Goal: Transaction & Acquisition: Purchase product/service

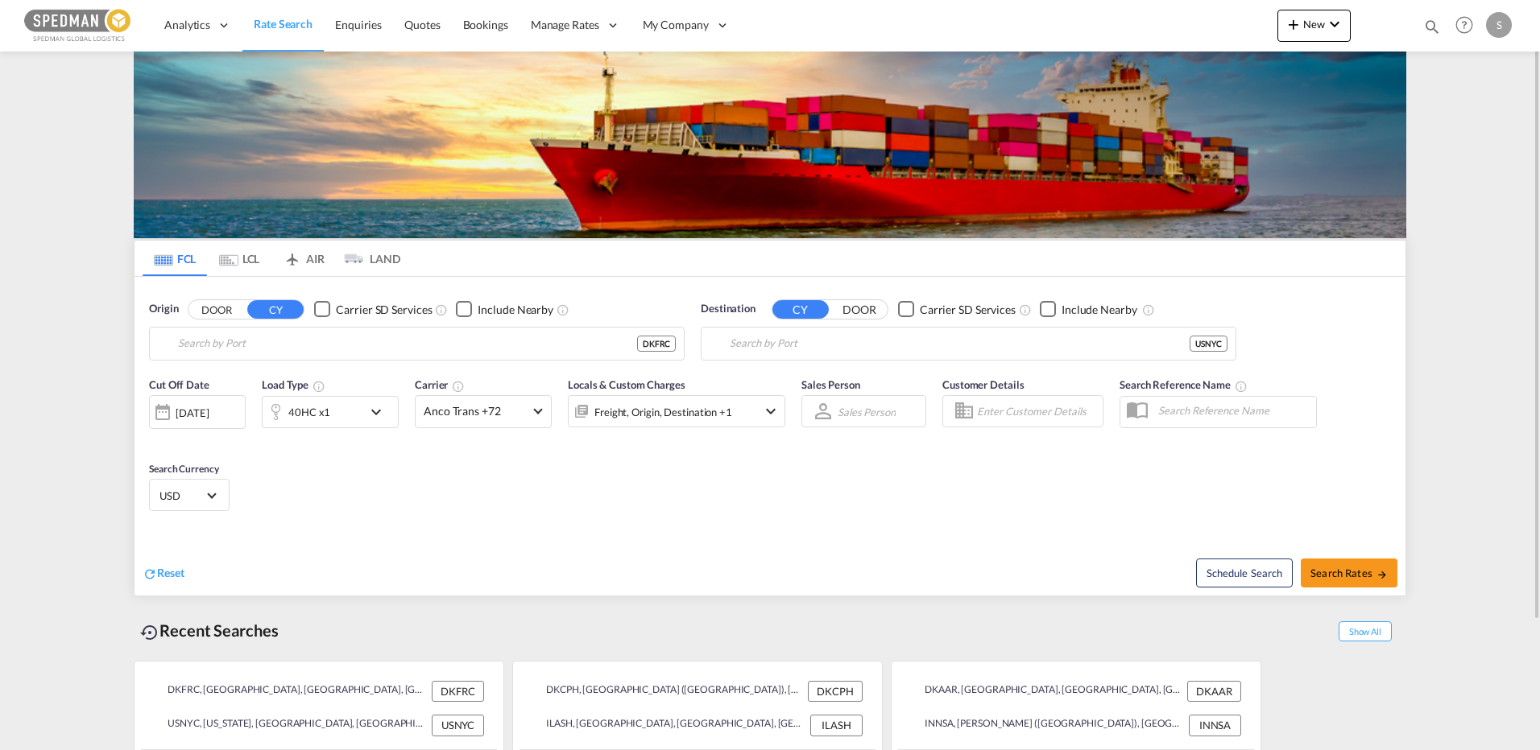
type input "[GEOGRAPHIC_DATA], DKFRC"
type input "[US_STATE], [GEOGRAPHIC_DATA], USNYC"
click at [289, 350] on input "[GEOGRAPHIC_DATA], DKFRC" at bounding box center [427, 344] width 498 height 24
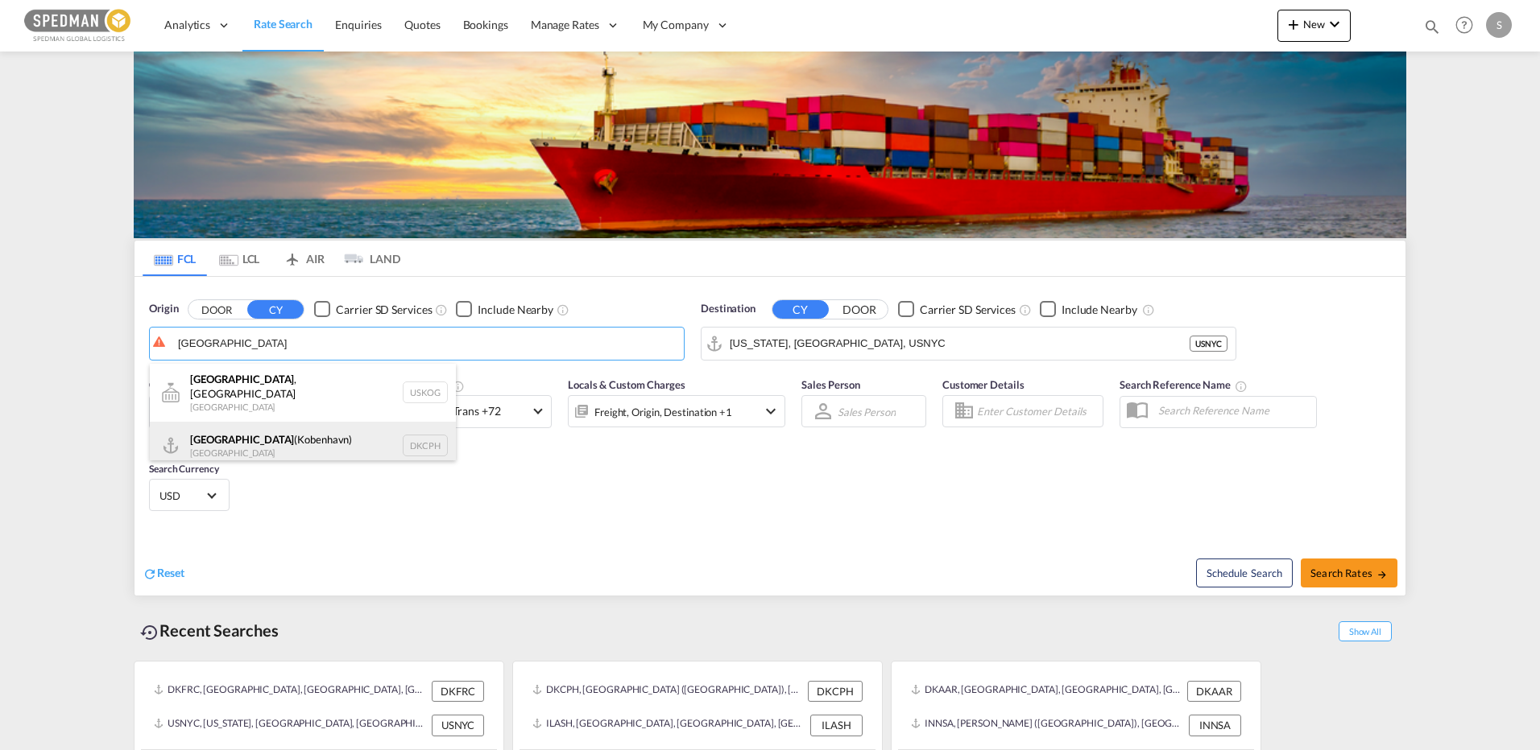
click at [234, 439] on div "[GEOGRAPHIC_DATA] ([GEOGRAPHIC_DATA]) Denmark DKCPH" at bounding box center [303, 446] width 306 height 48
type input "[GEOGRAPHIC_DATA] ([GEOGRAPHIC_DATA]), DKCPH"
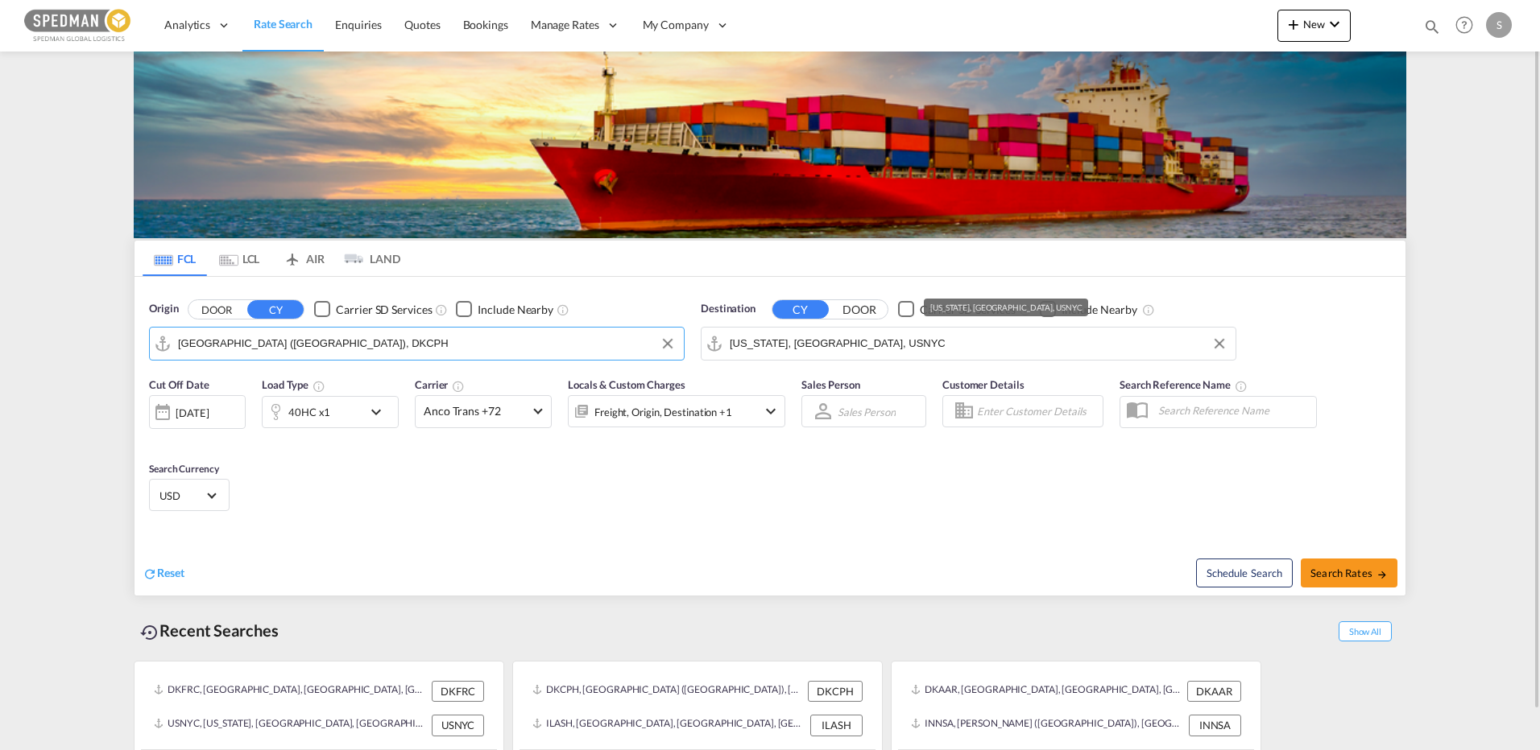
click at [864, 347] on input "[US_STATE], [GEOGRAPHIC_DATA], USNYC" at bounding box center [979, 344] width 498 height 24
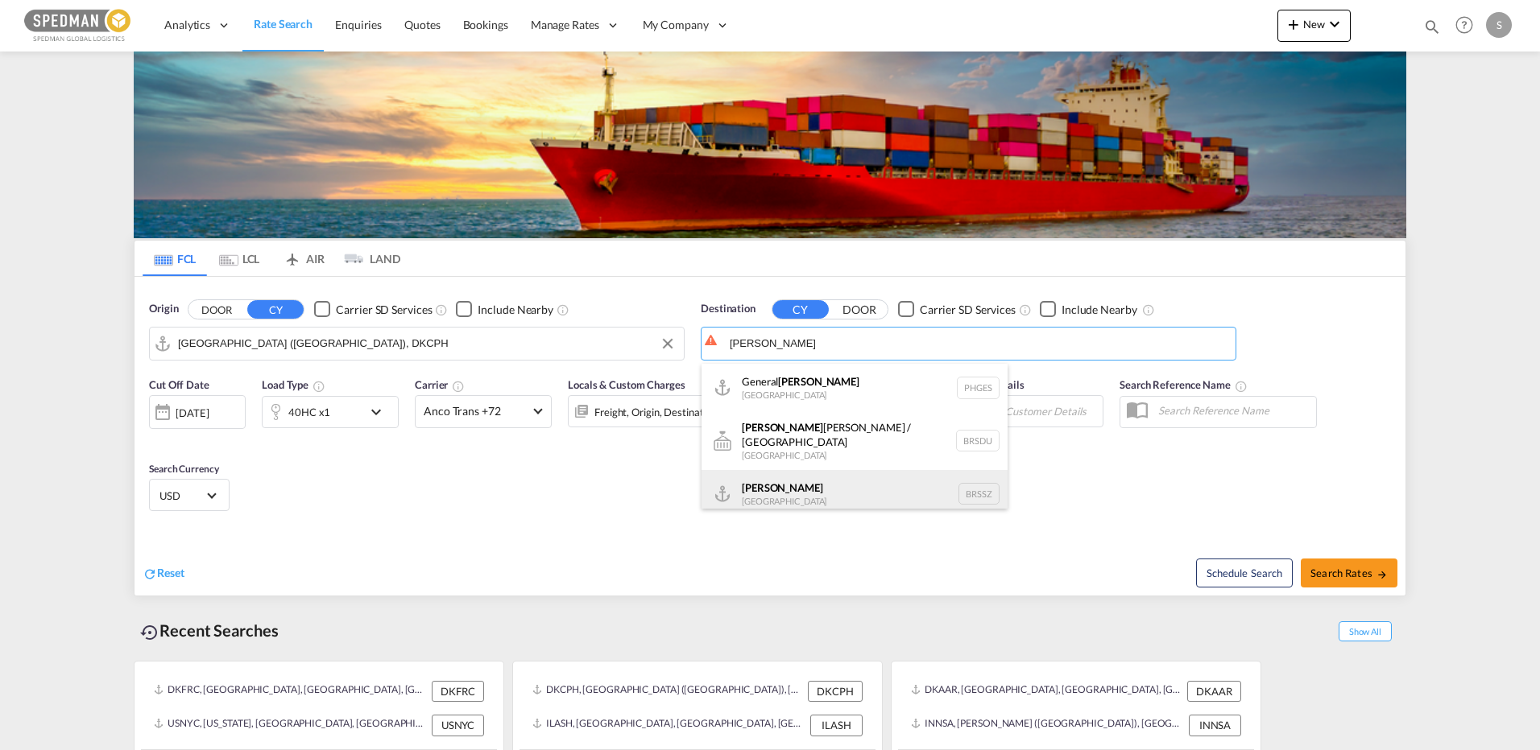
click at [771, 478] on div "[PERSON_NAME] [GEOGRAPHIC_DATA] BRSSZ" at bounding box center [854, 494] width 306 height 48
type input "[PERSON_NAME], BRSSZ"
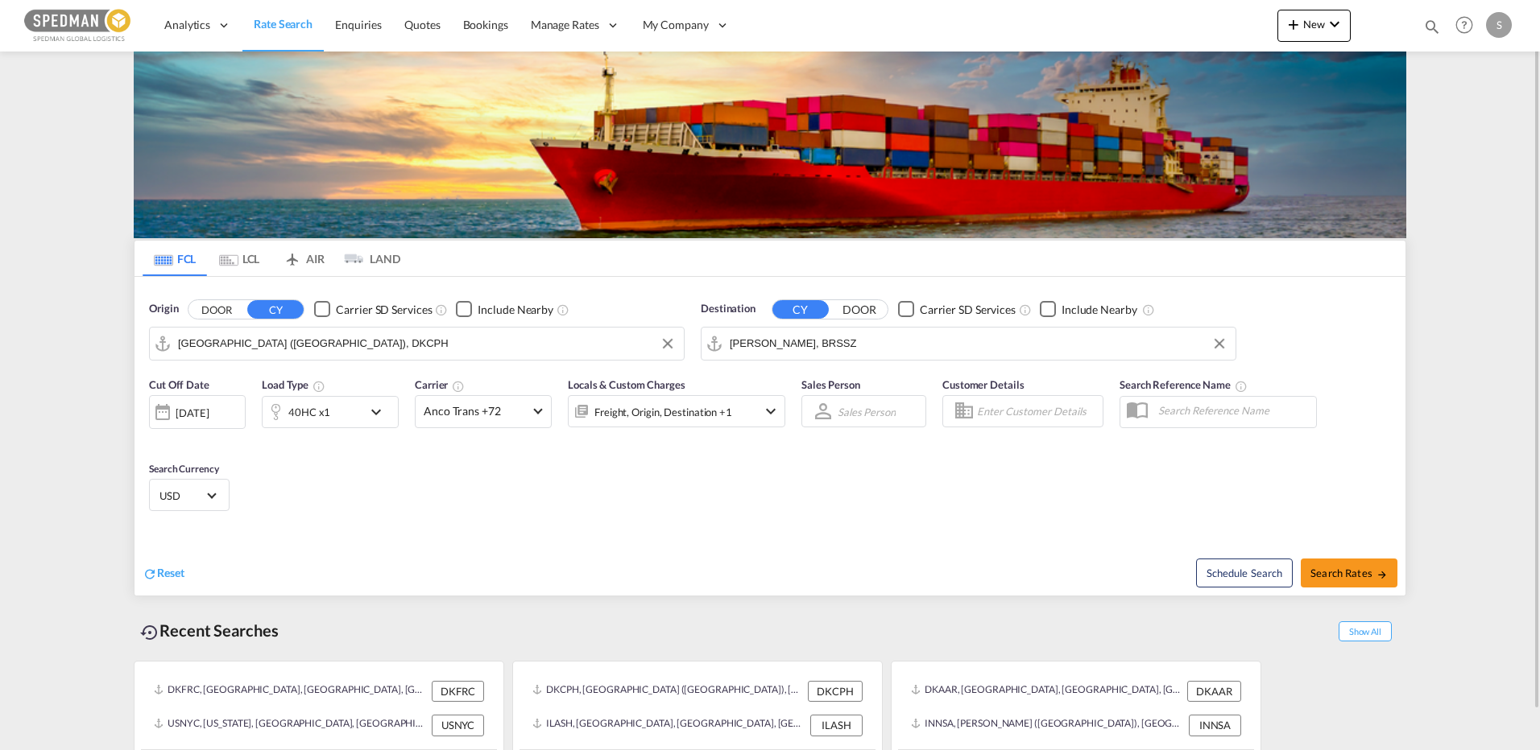
click at [380, 420] on md-icon "icon-chevron-down" at bounding box center [379, 412] width 27 height 19
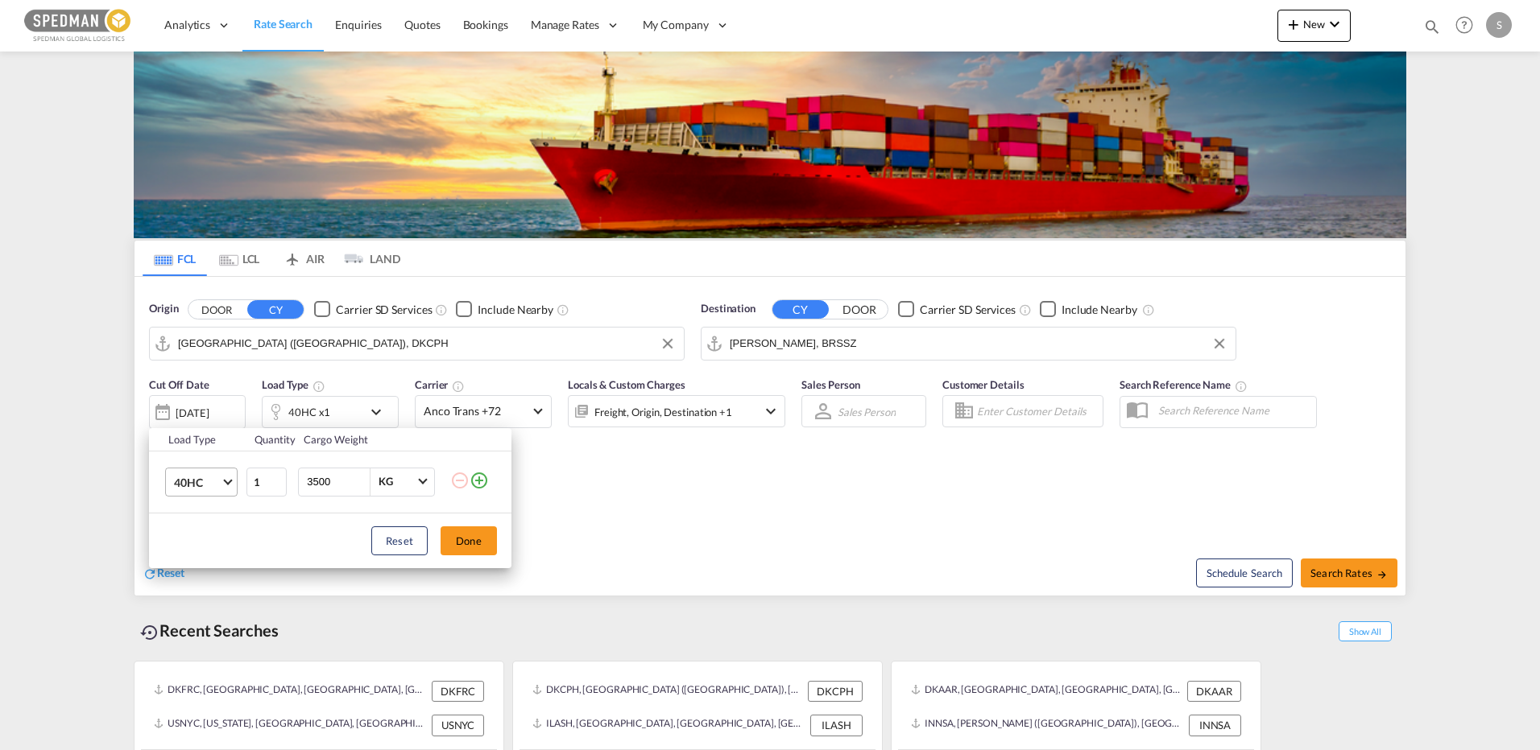
click at [205, 495] on md-select-value "40HC" at bounding box center [204, 482] width 64 height 27
click at [193, 407] on div "20GP" at bounding box center [188, 405] width 28 height 16
click at [461, 536] on button "Done" at bounding box center [468, 541] width 56 height 29
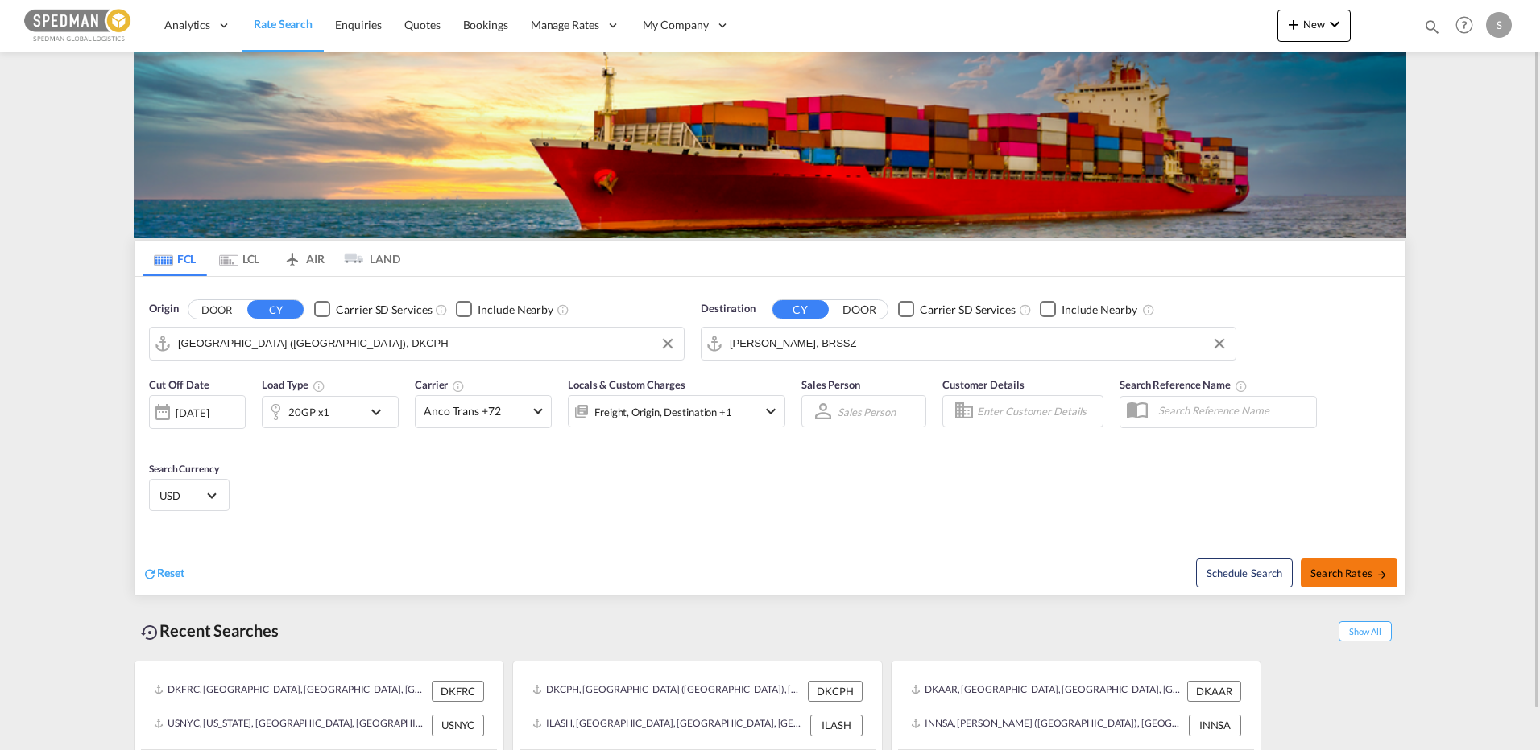
click at [1333, 563] on button "Search Rates" at bounding box center [1348, 573] width 97 height 29
type input "DKCPH to BRSSZ / [DATE]"
